Goal: Find specific page/section

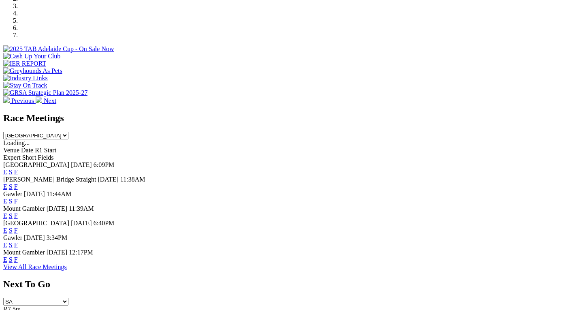
scroll to position [283, 0]
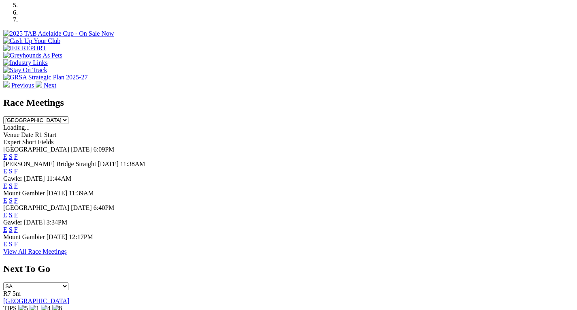
click at [18, 226] on link "F" at bounding box center [16, 229] width 4 height 7
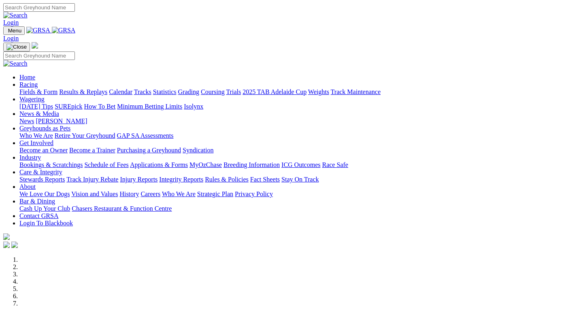
scroll to position [283, 0]
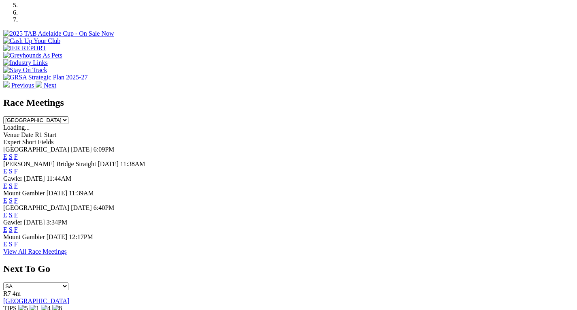
click at [18, 182] on link "F" at bounding box center [16, 185] width 4 height 7
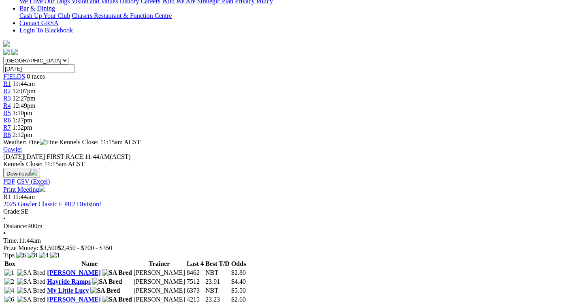
scroll to position [202, 0]
